Goal: Transaction & Acquisition: Book appointment/travel/reservation

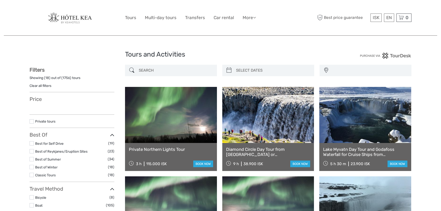
select select
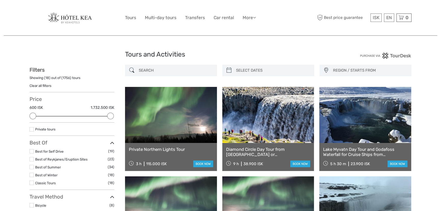
click at [270, 49] on div "Tours and Activities" at bounding box center [220, 56] width 191 height 16
click at [69, 24] on div at bounding box center [77, 18] width 95 height 28
click at [70, 21] on img at bounding box center [72, 17] width 49 height 11
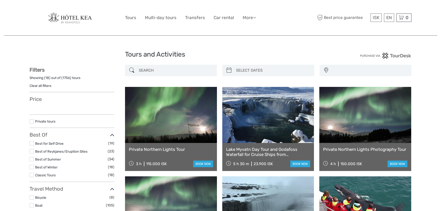
select select
